Goal: Information Seeking & Learning: Learn about a topic

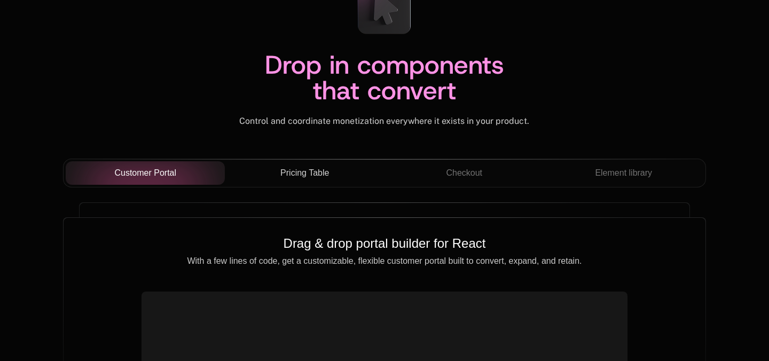
scroll to position [3794, 0]
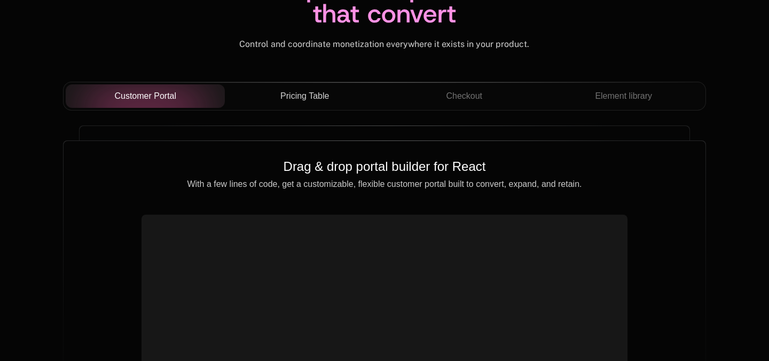
click at [302, 93] on span "Pricing Table" at bounding box center [304, 96] width 49 height 13
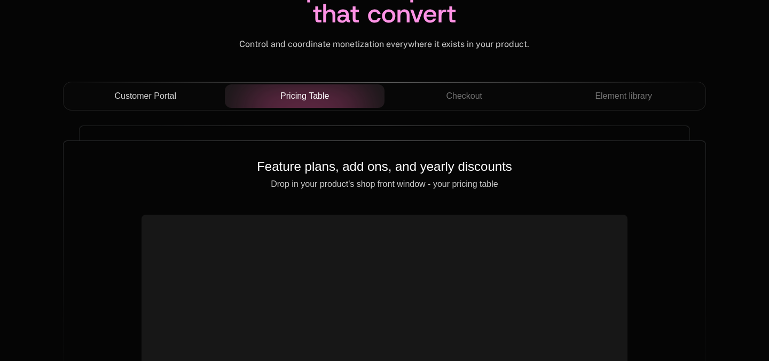
click at [161, 96] on span "Customer Portal" at bounding box center [145, 96] width 62 height 13
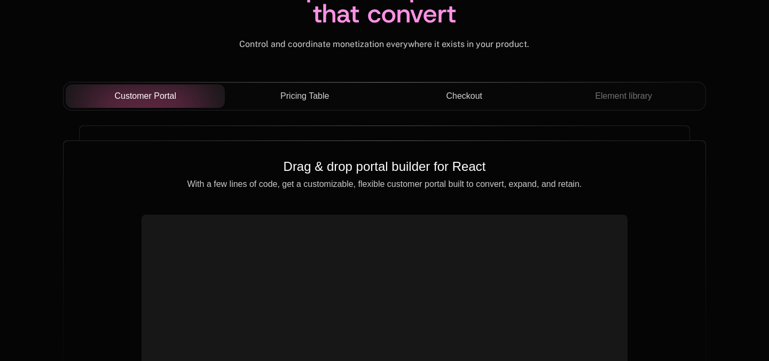
click at [467, 99] on span "Checkout" at bounding box center [464, 96] width 36 height 13
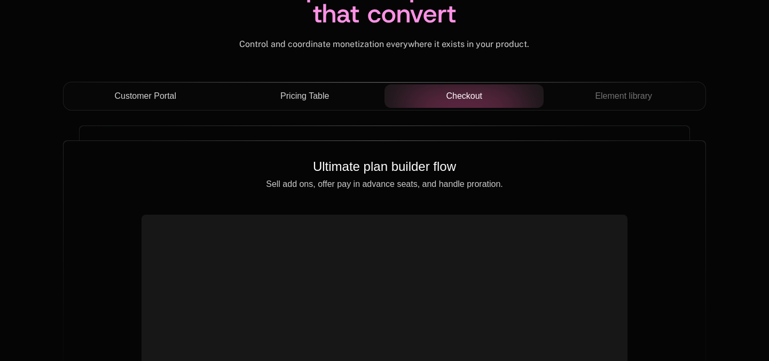
click at [637, 115] on div "Customer Portal Pricing Table Checkout Element library" at bounding box center [384, 100] width 643 height 37
click at [624, 92] on span "Element library" at bounding box center [623, 96] width 57 height 13
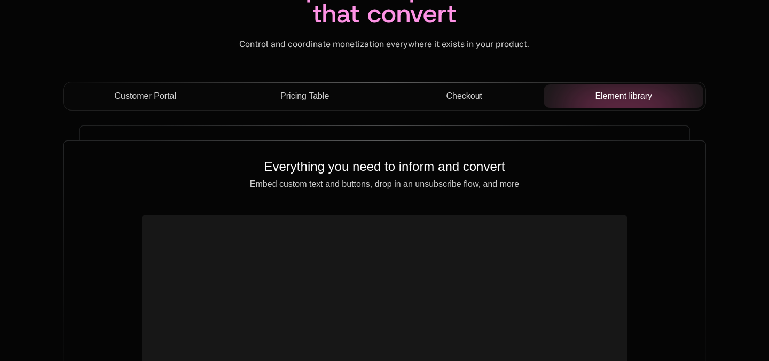
click at [136, 93] on span "Customer Portal" at bounding box center [145, 96] width 62 height 13
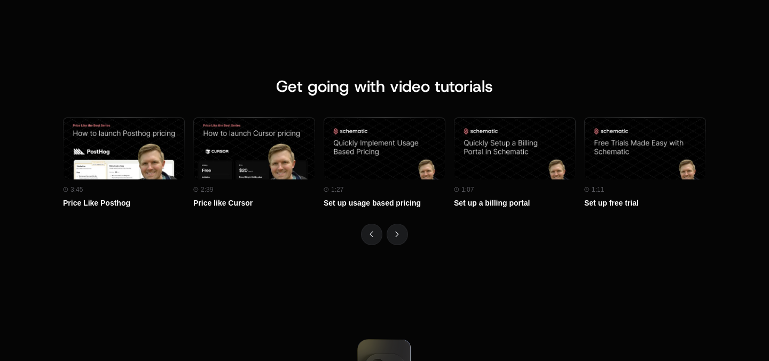
scroll to position [4586, 0]
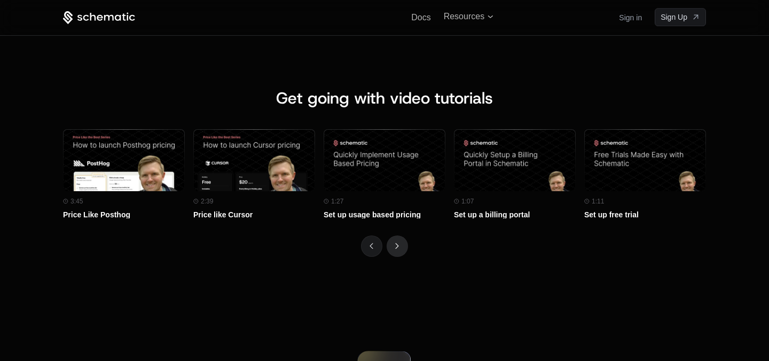
click at [396, 248] on icon "Next" at bounding box center [397, 246] width 4 height 6
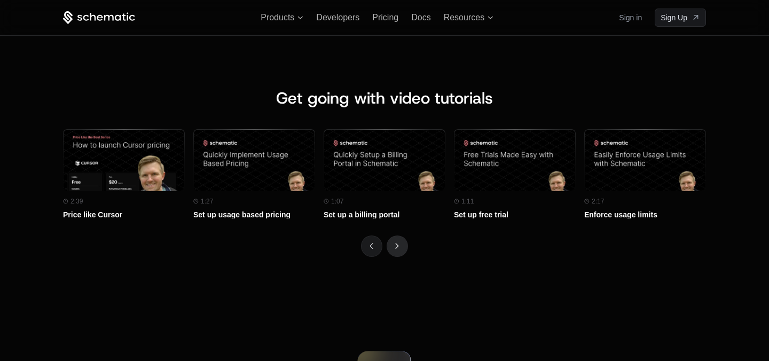
click at [396, 248] on icon "Next" at bounding box center [397, 246] width 4 height 6
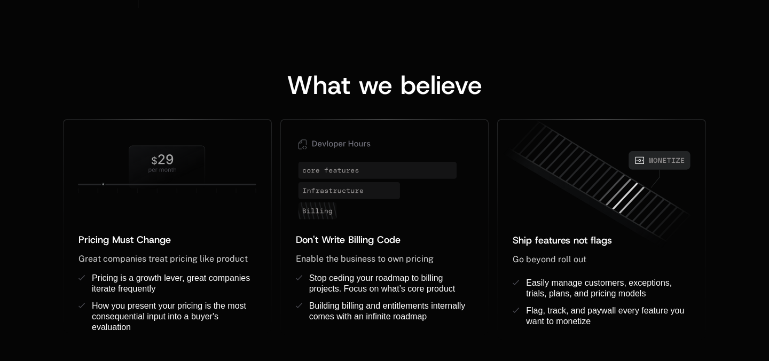
scroll to position [0, 0]
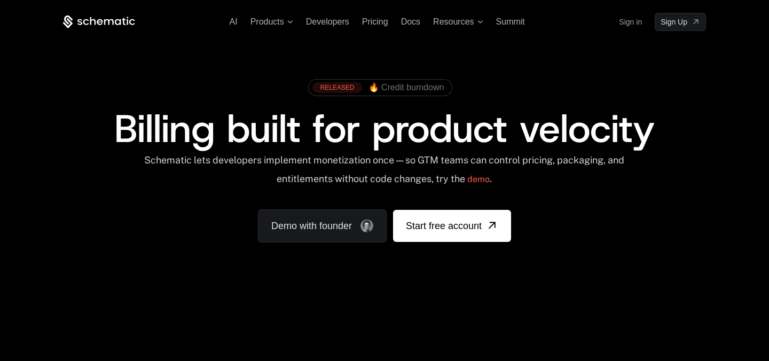
scroll to position [0, 261]
